Goal: Task Accomplishment & Management: Manage account settings

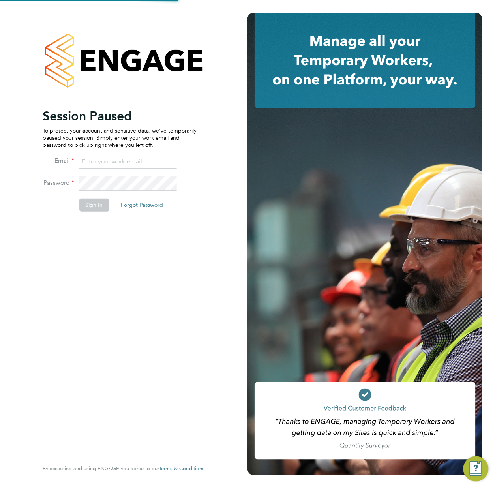
type input "[PERSON_NAME][EMAIL_ADDRESS][DOMAIN_NAME]"
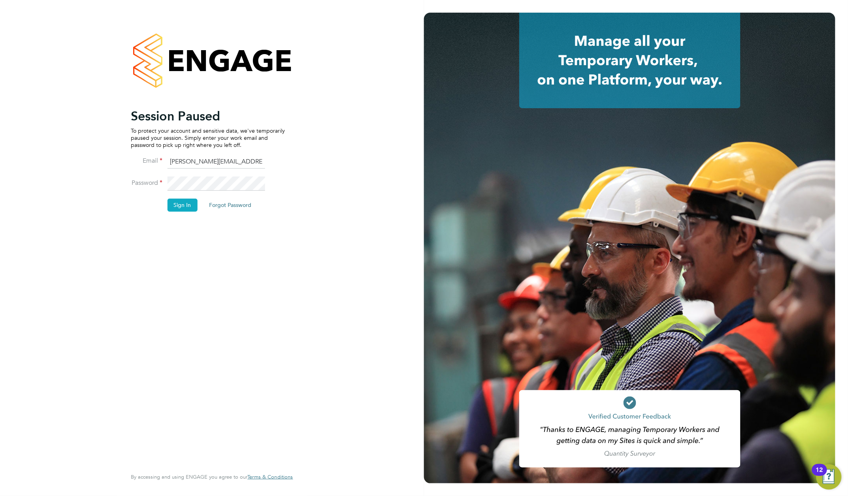
click at [179, 203] on button "Sign In" at bounding box center [182, 205] width 30 height 13
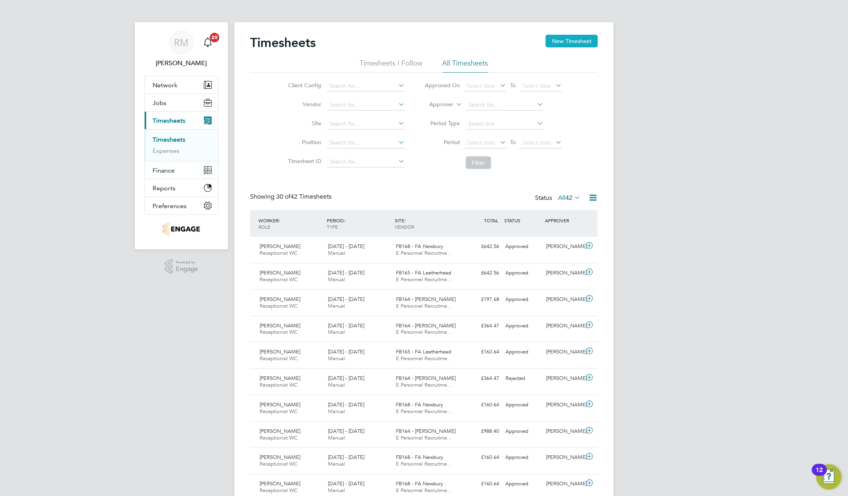
click at [555, 41] on button "New Timesheet" at bounding box center [571, 41] width 52 height 13
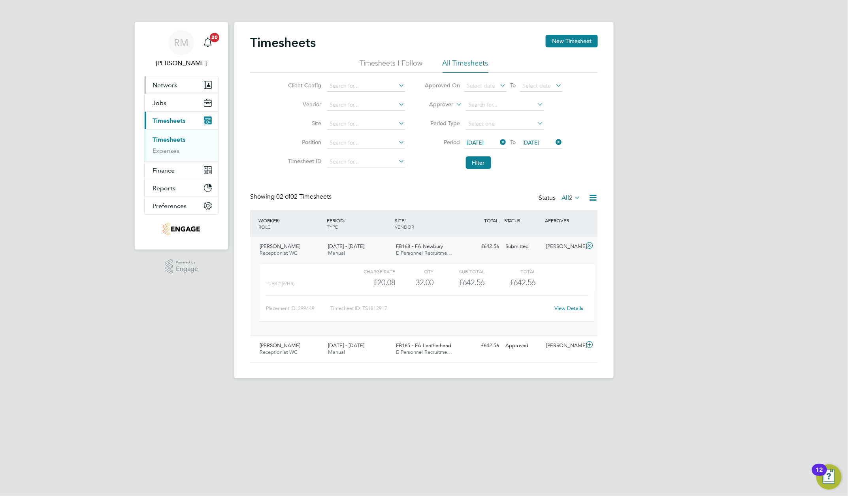
click at [160, 86] on span "Network" at bounding box center [164, 85] width 25 height 8
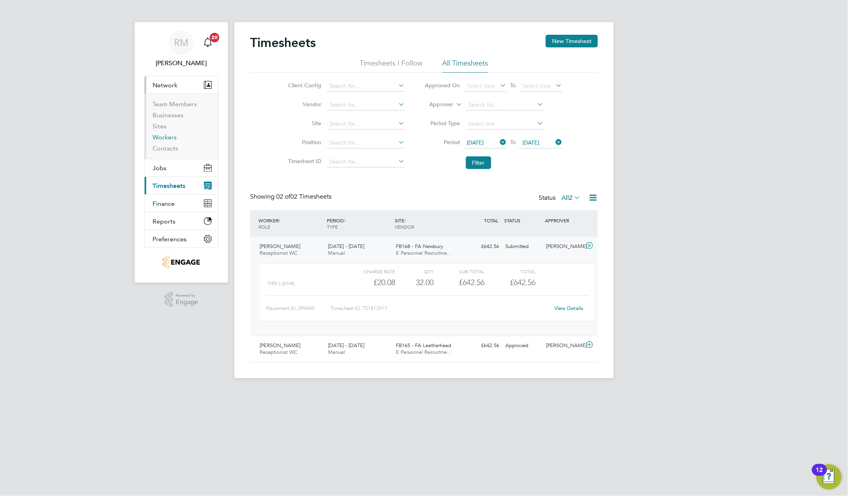
click at [162, 138] on link "Workers" at bounding box center [164, 137] width 24 height 8
